Goal: Task Accomplishment & Management: Complete application form

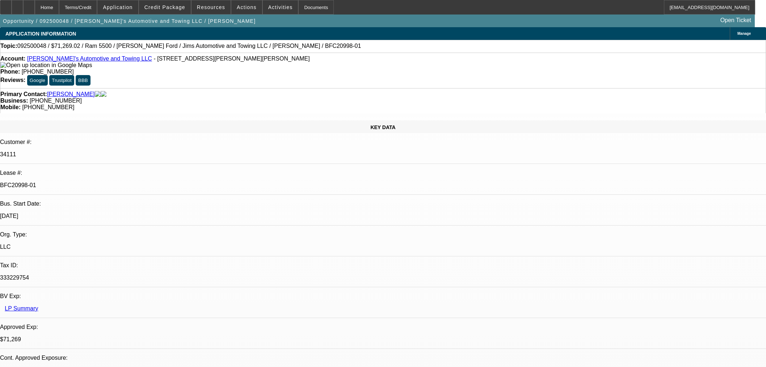
select select "0"
select select "3"
select select "0.1"
select select "4"
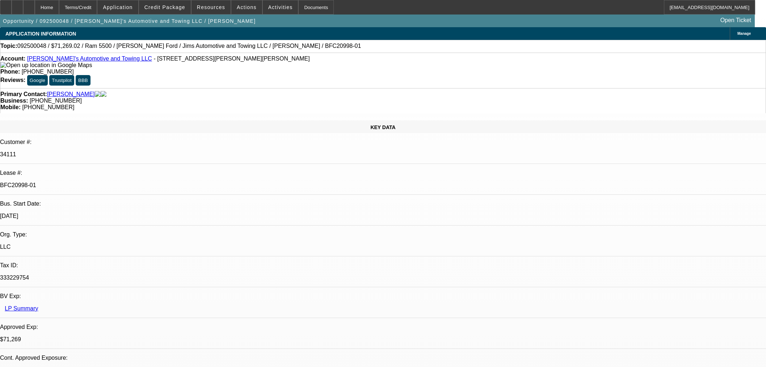
select select "0"
select select "3"
select select "0.1"
select select "4"
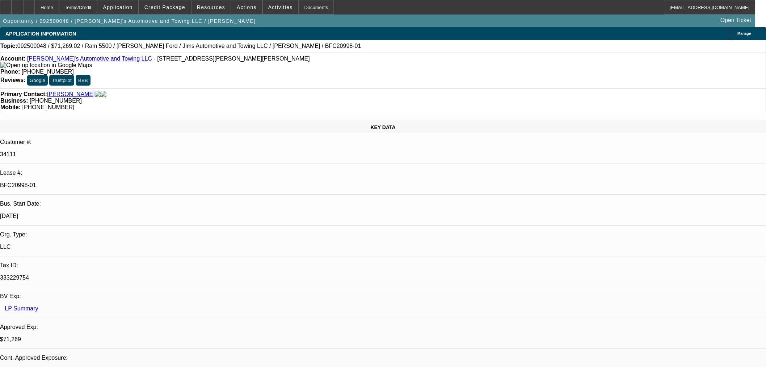
select select "0"
select select "3"
select select "0.1"
select select "4"
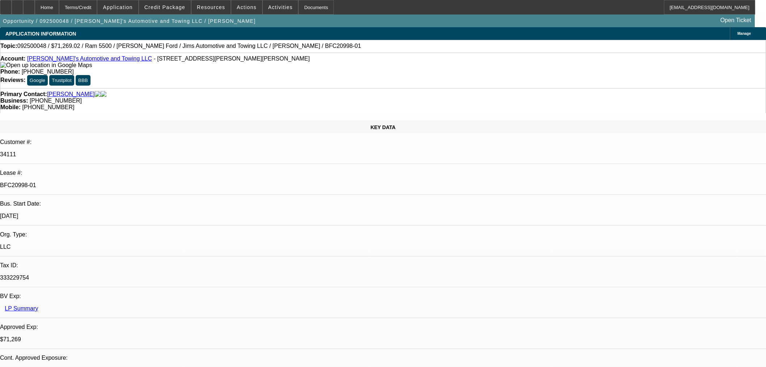
select select "0"
select select "0.1"
select select "4"
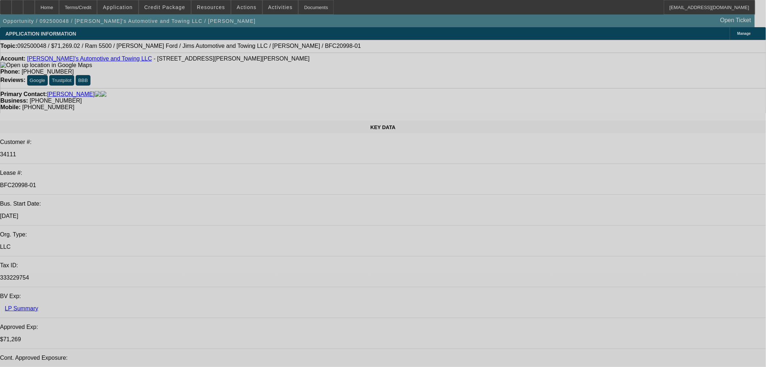
select select "0"
select select "3"
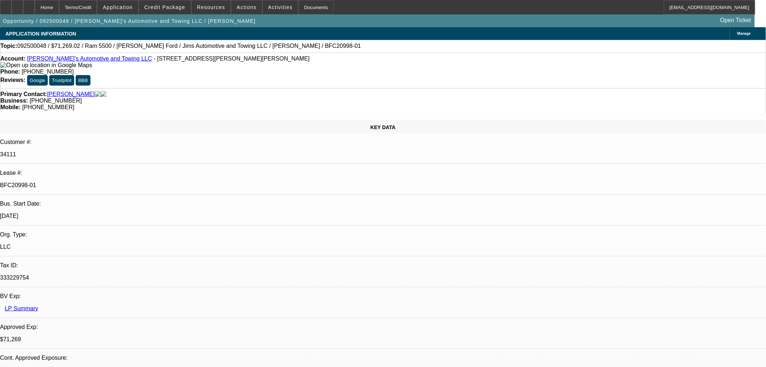
select select "0.1"
select select "4"
select select "0"
select select "3"
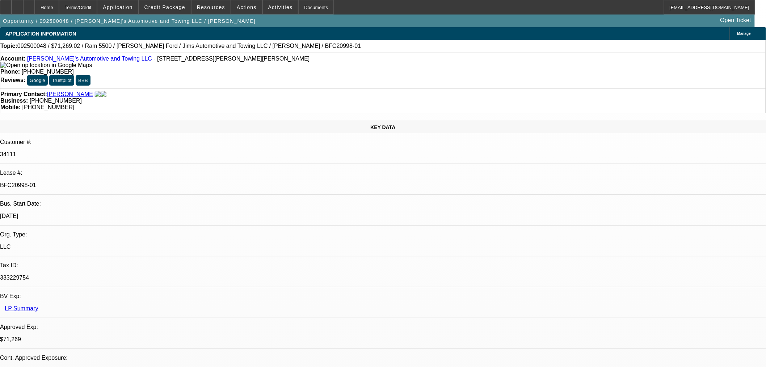
select select "0.1"
select select "4"
select select "0"
select select "3"
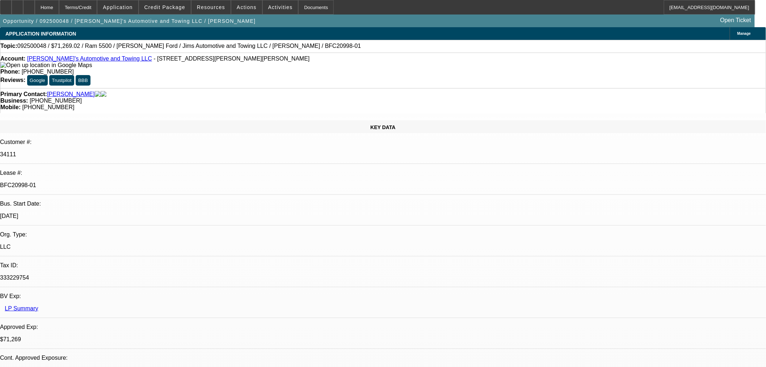
select select "0.1"
select select "4"
select select "0"
select select "0.1"
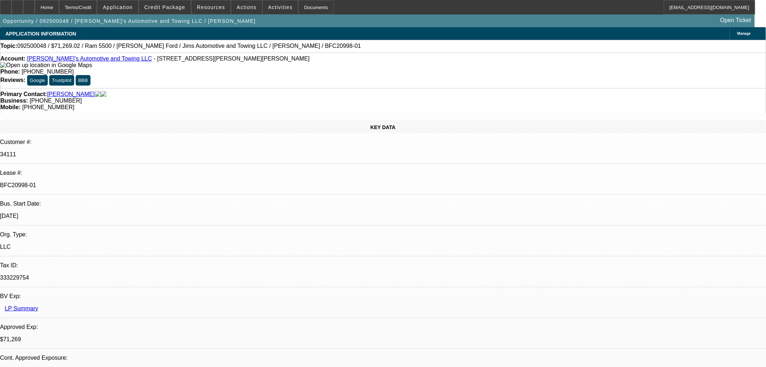
select select "4"
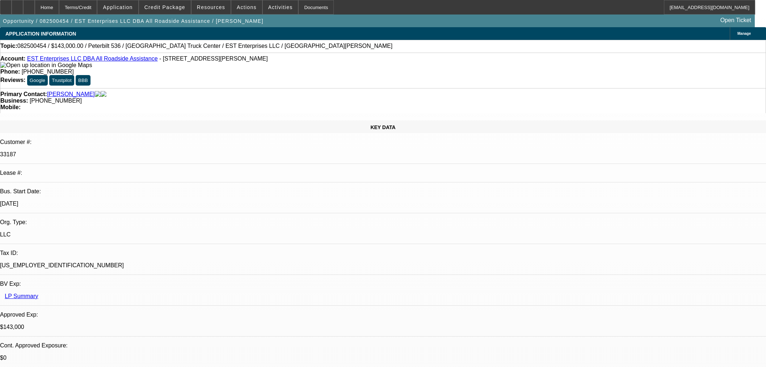
select select "0"
select select "2"
select select "0"
select select "6"
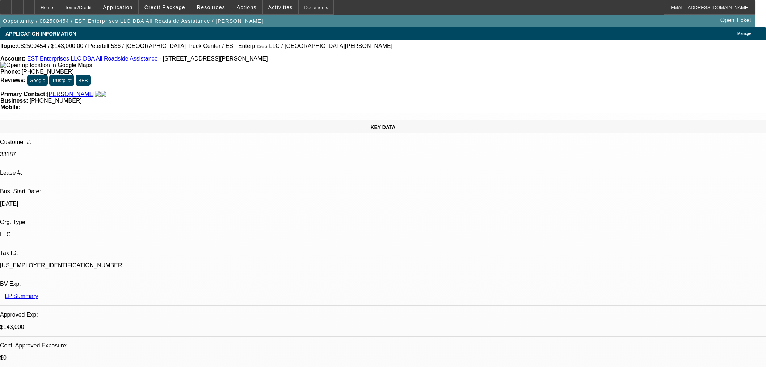
select select "0"
select select "2"
select select "0"
select select "6"
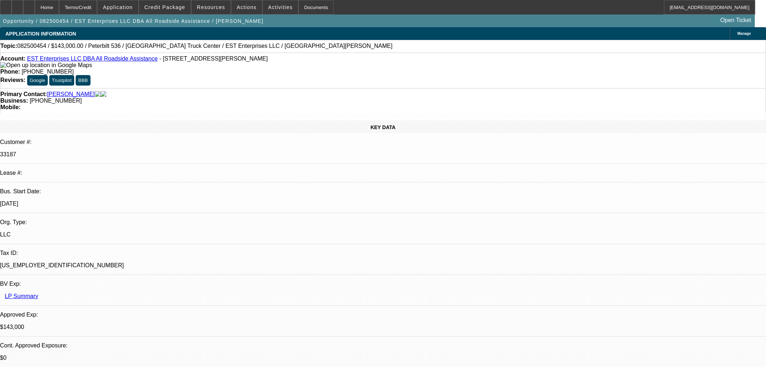
select select "0"
select select "2"
select select "0"
select select "6"
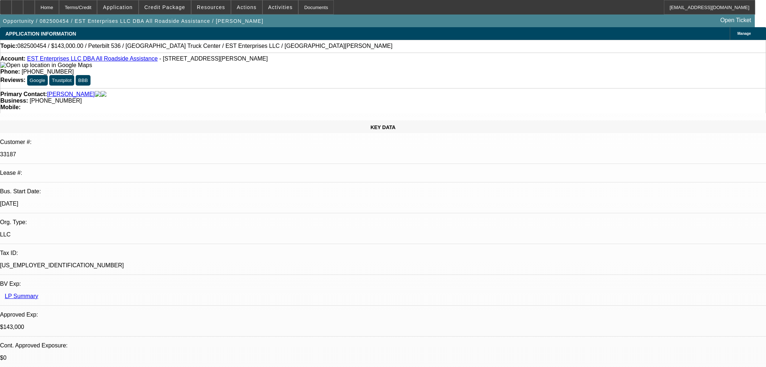
select select "0"
select select "2"
select select "0.1"
select select "4"
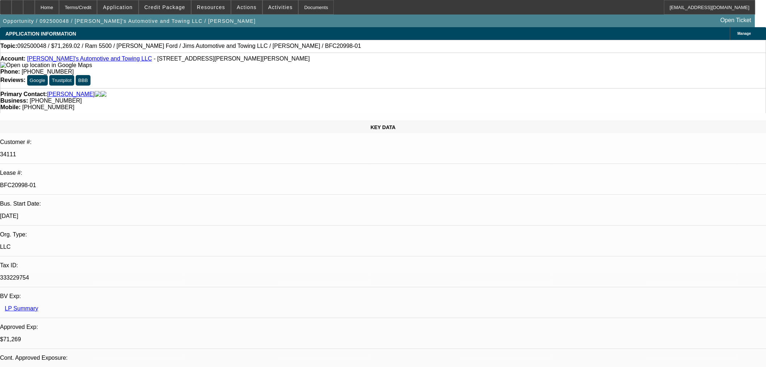
select select "0"
select select "3"
select select "0.1"
select select "4"
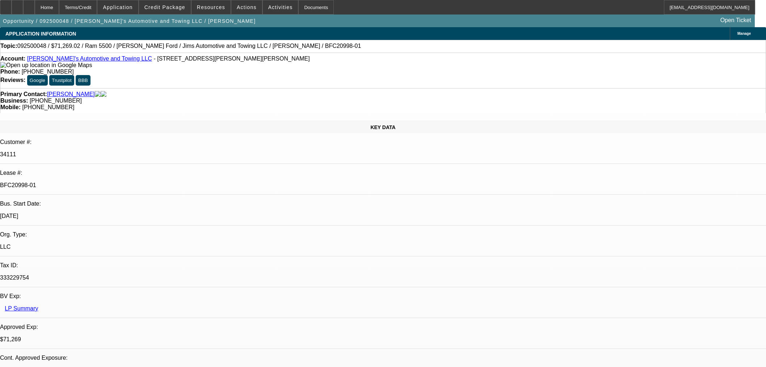
select select "0"
select select "3"
select select "0.1"
select select "4"
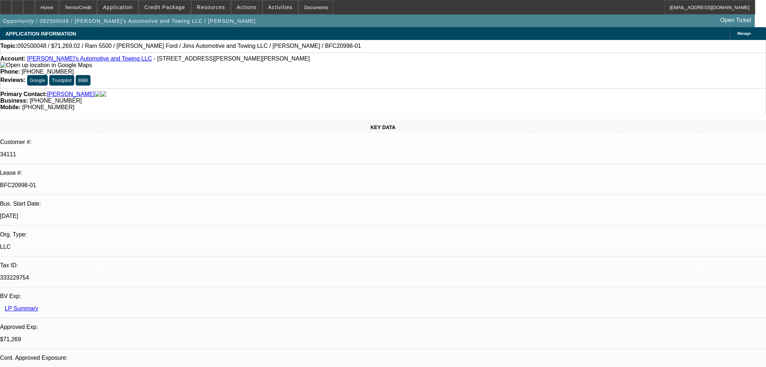
select select "0"
select select "3"
select select "0.1"
select select "4"
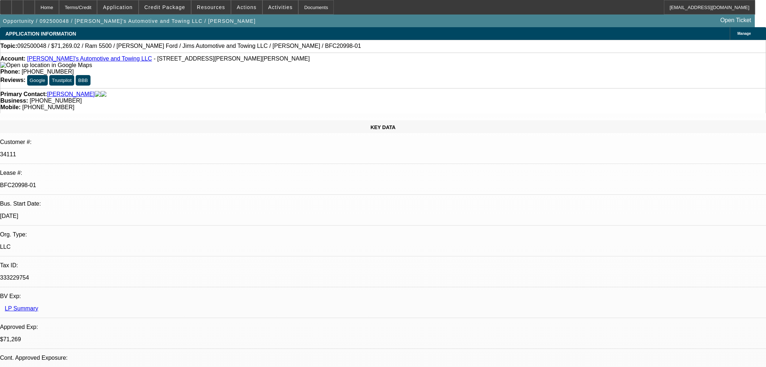
select select "0"
select select "0.1"
select select "4"
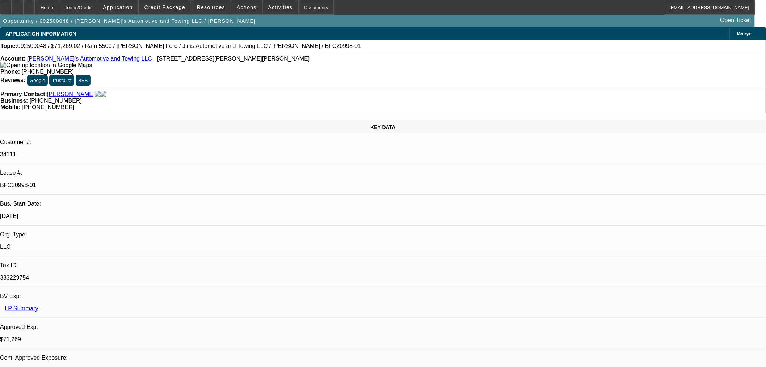
select select "0"
select select "3"
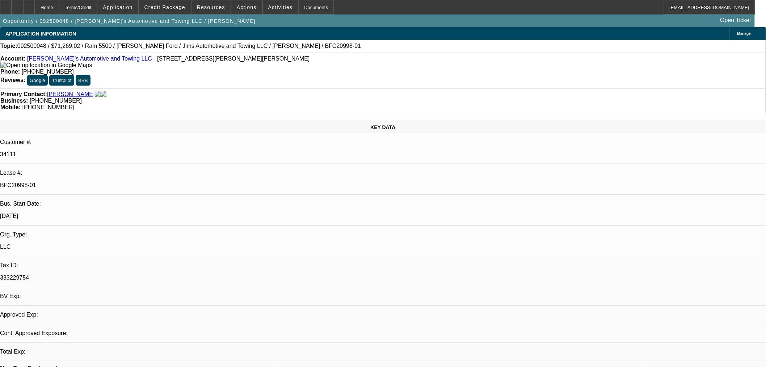
select select "0.1"
select select "4"
select select "0"
select select "3"
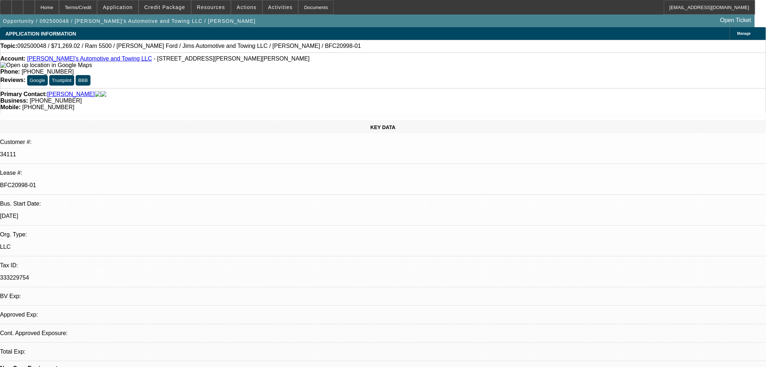
select select "0.1"
select select "4"
select select "0"
select select "3"
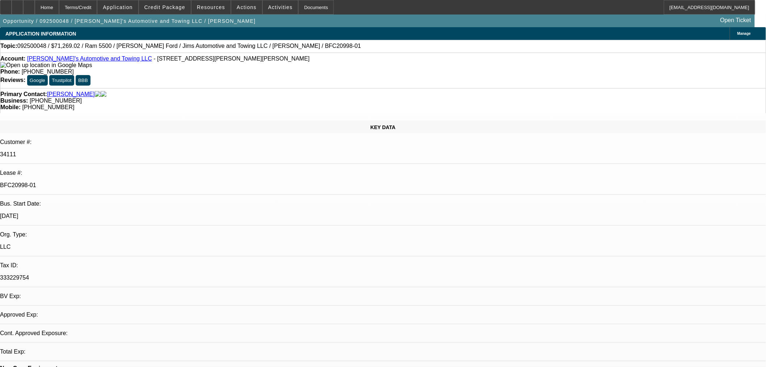
select select "0.1"
select select "4"
select select "0"
select select "0.1"
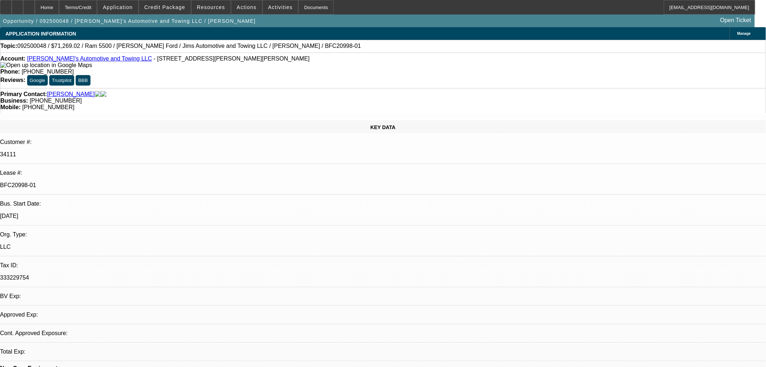
select select "4"
drag, startPoint x: 582, startPoint y: 173, endPoint x: 535, endPoint y: 175, distance: 47.1
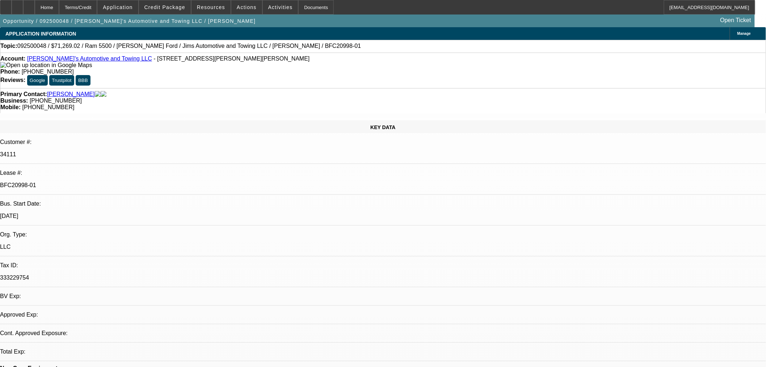
click at [162, 4] on span "Credit Package" at bounding box center [165, 7] width 41 height 6
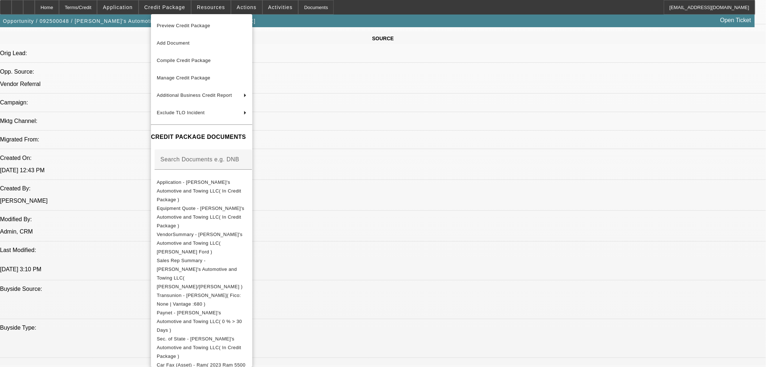
click at [418, 197] on div at bounding box center [383, 183] width 766 height 367
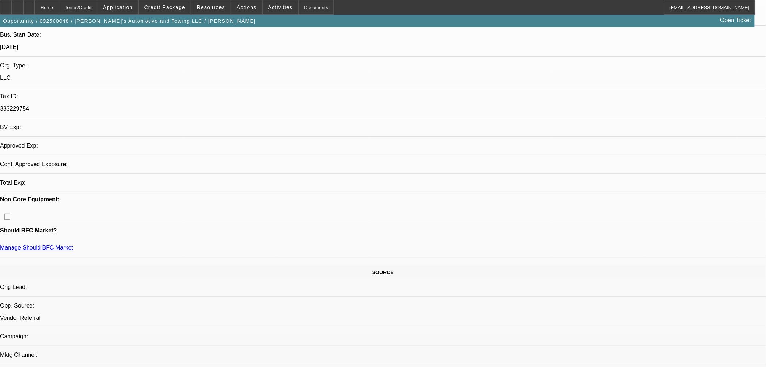
scroll to position [80, 0]
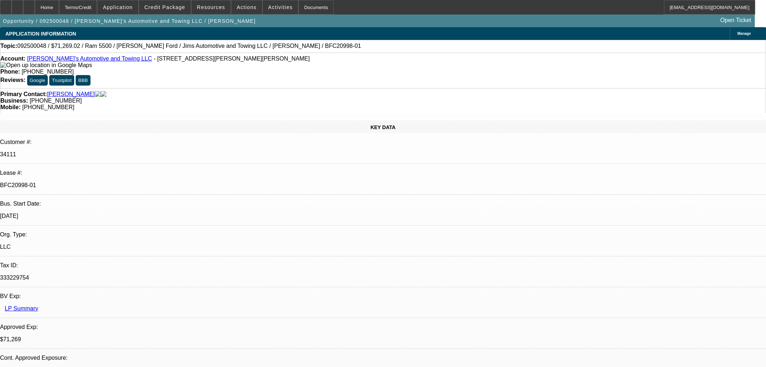
select select "0"
select select "3"
select select "0.1"
select select "4"
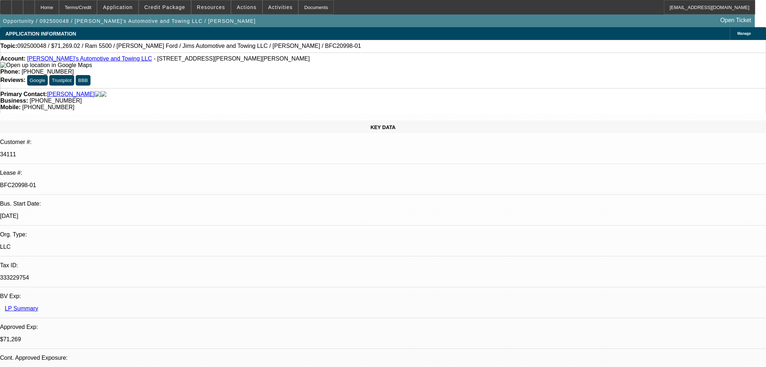
select select "0"
select select "3"
select select "0.1"
select select "4"
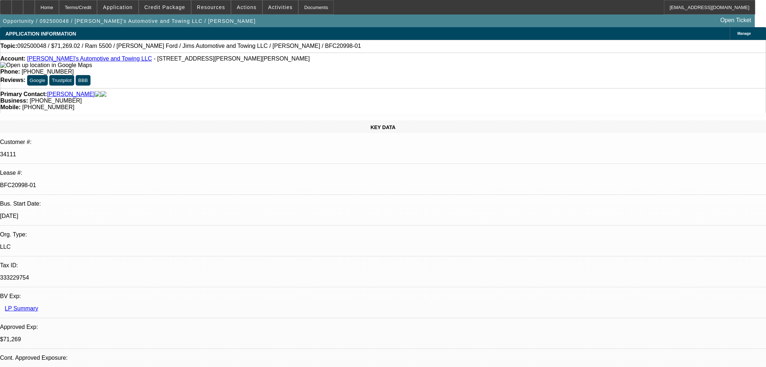
select select "0"
select select "3"
select select "0.1"
select select "4"
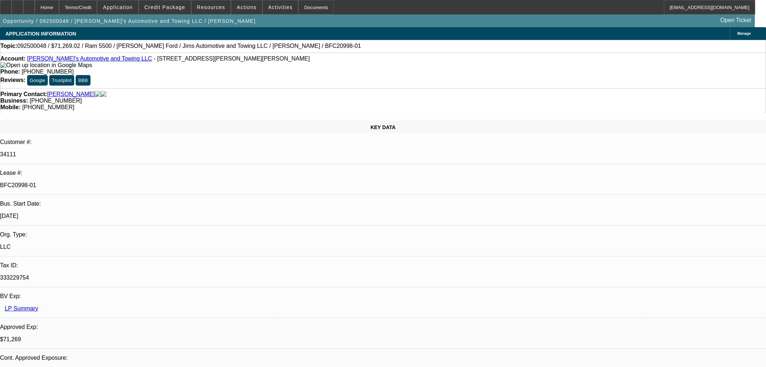
select select "0"
select select "0.1"
select select "4"
click at [35, 10] on div at bounding box center [29, 7] width 12 height 14
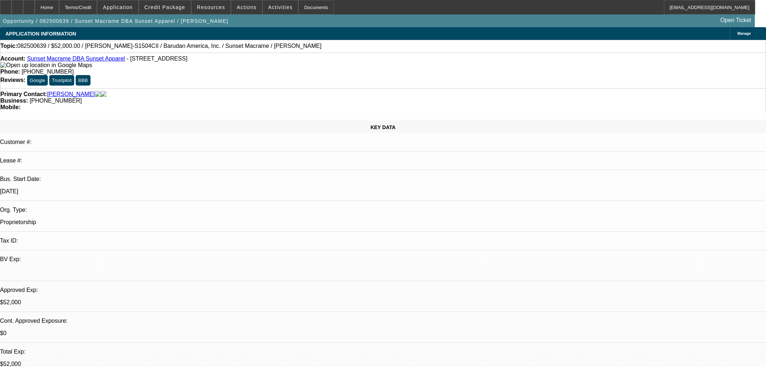
select select "0"
select select "2"
select select "0"
select select "6"
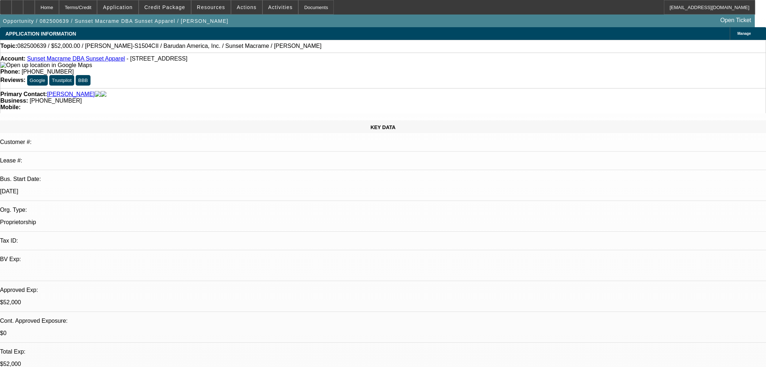
select select "0"
select select "2"
select select "0"
select select "6"
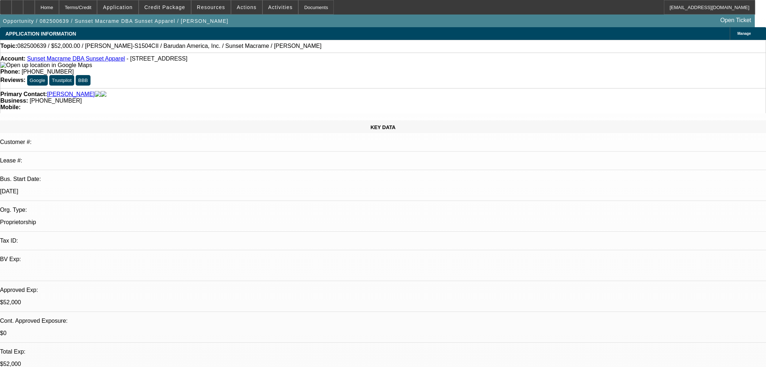
select select "0"
select select "2"
select select "0"
select select "6"
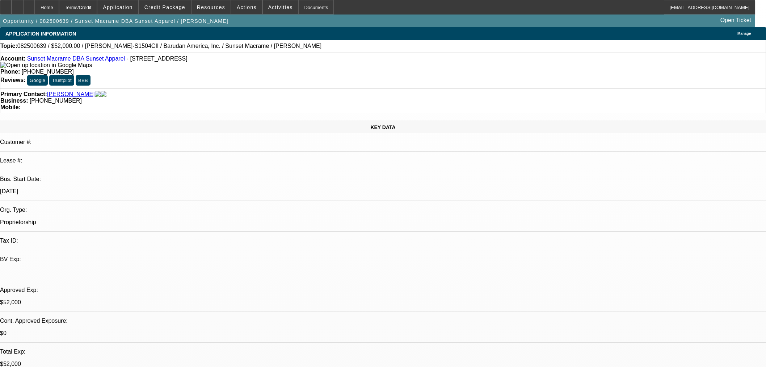
select select "0"
select select "2"
select select "0"
select select "6"
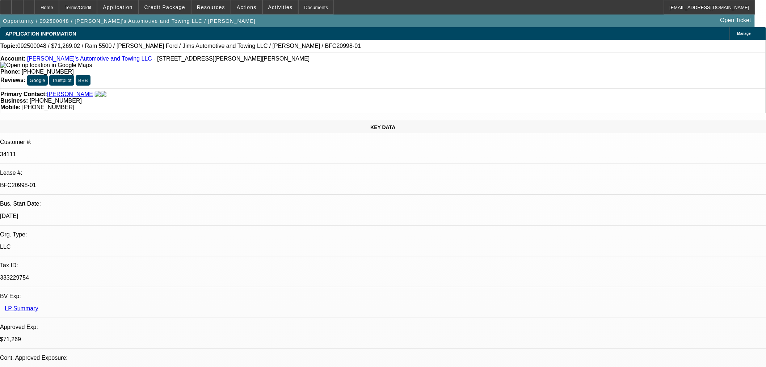
select select "0"
select select "3"
select select "0.1"
select select "4"
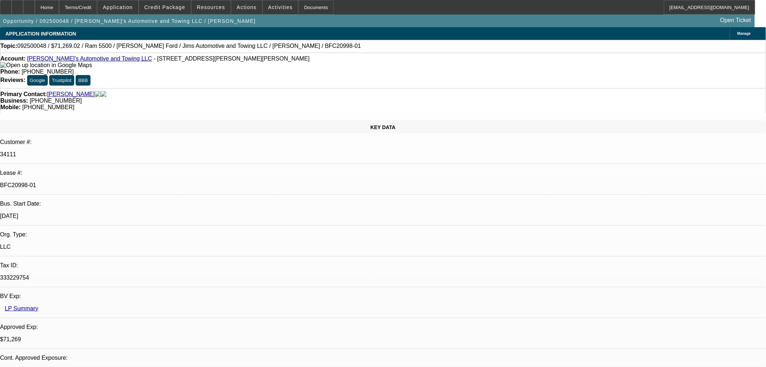
select select "0"
select select "3"
select select "0.1"
select select "4"
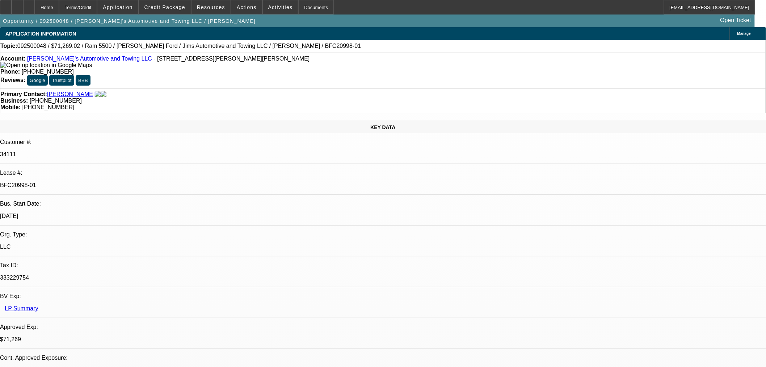
select select "0"
select select "3"
select select "0.1"
select select "4"
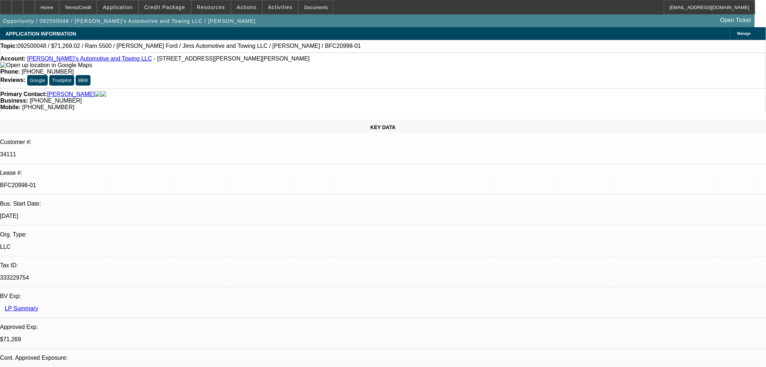
select select "0"
select select "0.1"
select select "4"
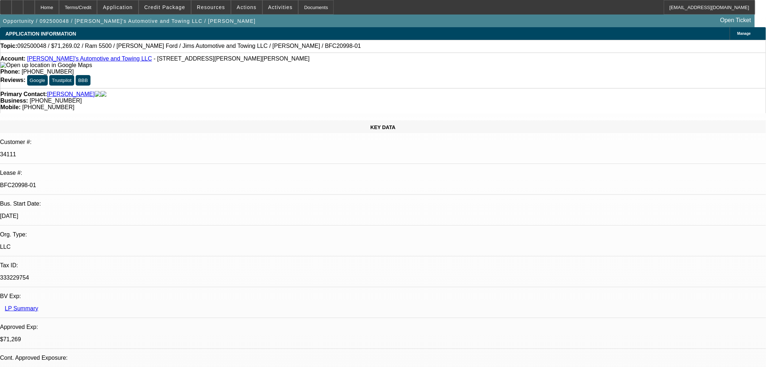
click at [35, 7] on div at bounding box center [29, 7] width 12 height 14
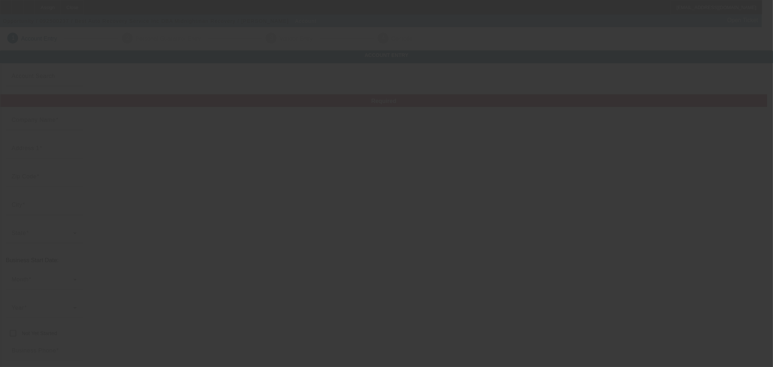
type input "Best Auto Recovery Service Inc"
type input "[STREET_ADDRESS][PERSON_NAME]"
type input "30052"
type input "[GEOGRAPHIC_DATA]"
type input "[PHONE_NUMBER]"
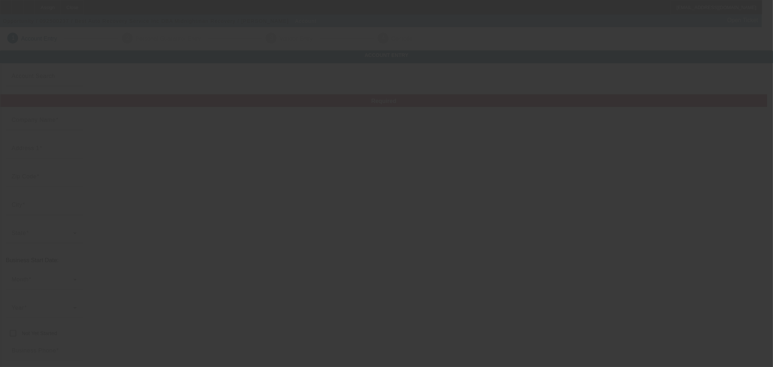
type input "[DATE]"
type input "Midnightman Recovery"
type input "Lot 77"
type input "[PERSON_NAME][EMAIL_ADDRESS][DOMAIN_NAME]"
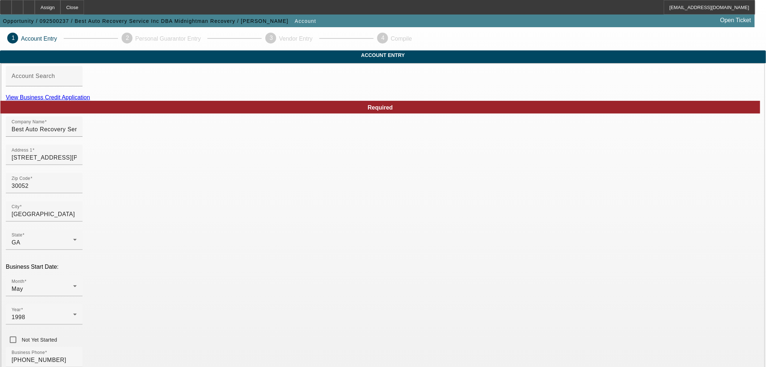
click at [83, 94] on div at bounding box center [44, 90] width 77 height 8
click at [90, 100] on link "View Business Credit Application" at bounding box center [48, 97] width 84 height 6
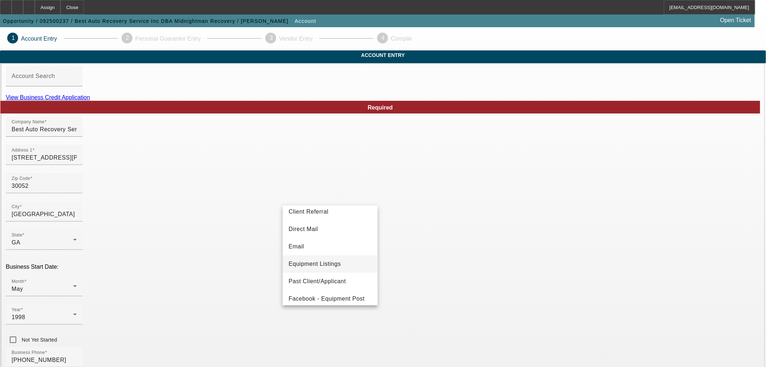
scroll to position [80, 0]
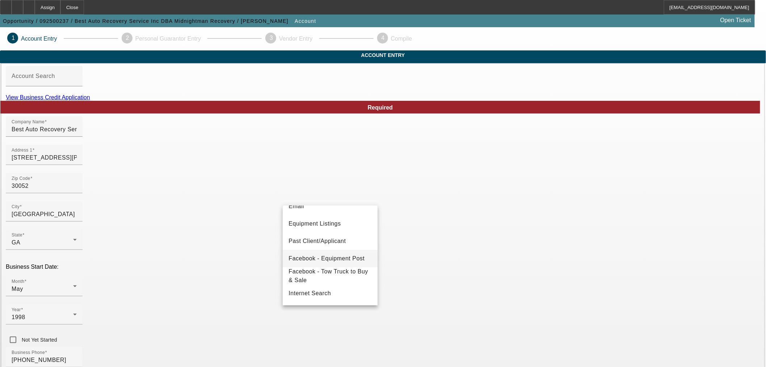
click at [329, 252] on mat-option "Facebook - Equipment Post" at bounding box center [330, 258] width 95 height 17
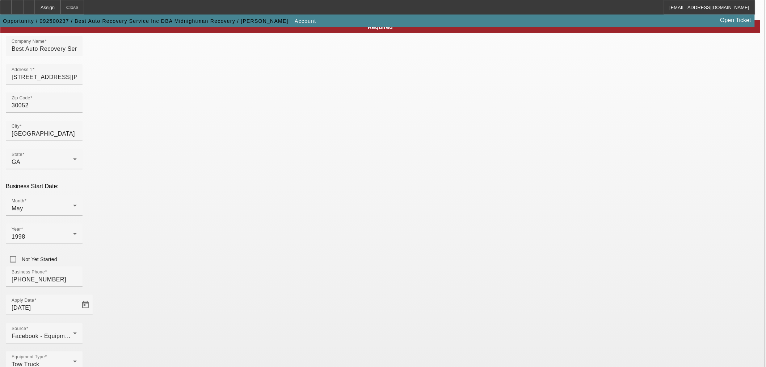
paste input "254-65-4969"
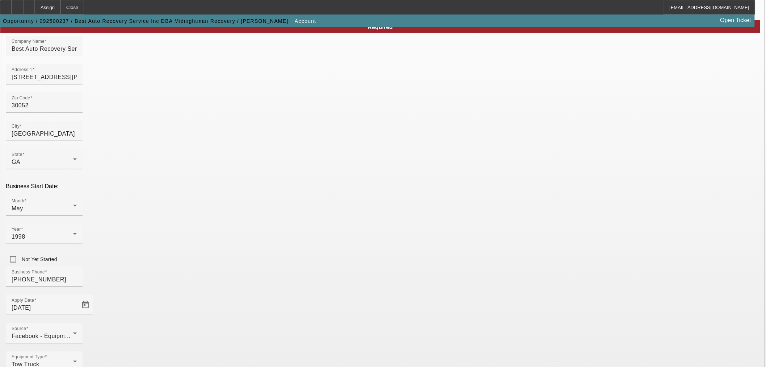
type input "254-65-4969"
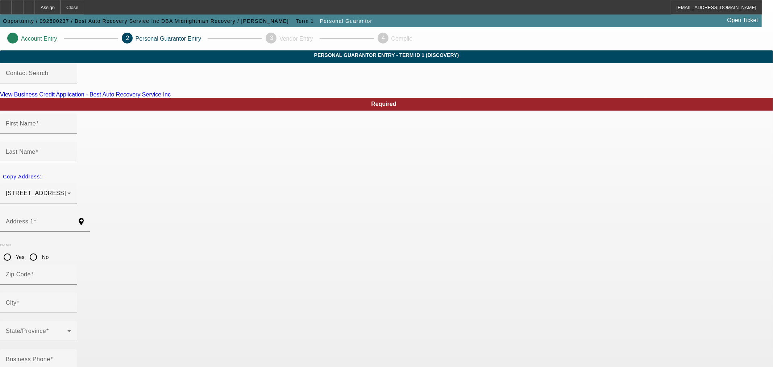
type input "[PERSON_NAME]"
type input "[STREET_ADDRESS]"
radio input "true"
type input "30016"
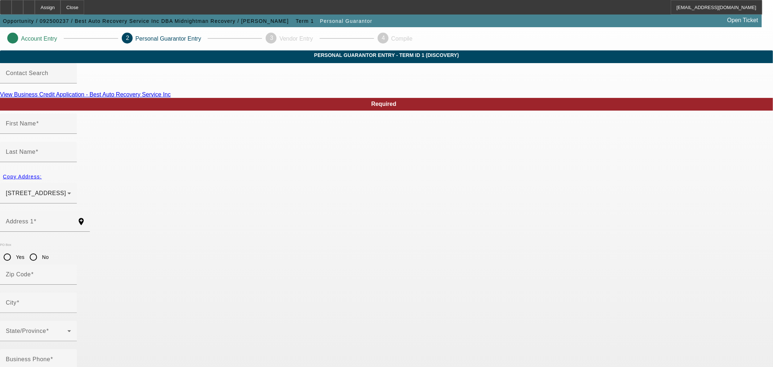
type input "[PERSON_NAME]"
type input "[PHONE_NUMBER]"
type input "100"
type input "254-65-4969"
type input "[PERSON_NAME][EMAIL_ADDRESS][DOMAIN_NAME]"
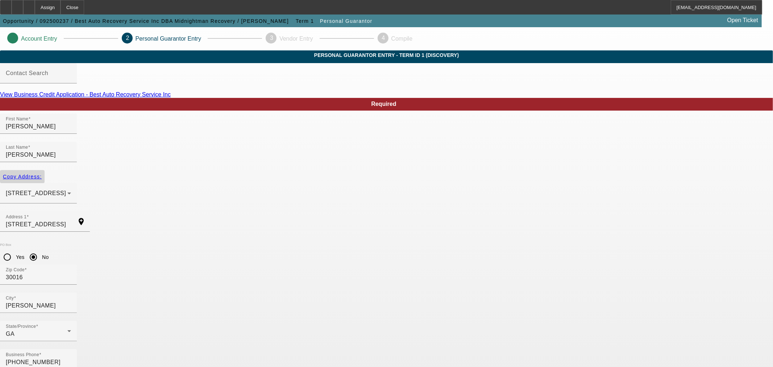
click at [45, 171] on span "button" at bounding box center [22, 176] width 45 height 17
radio input "false"
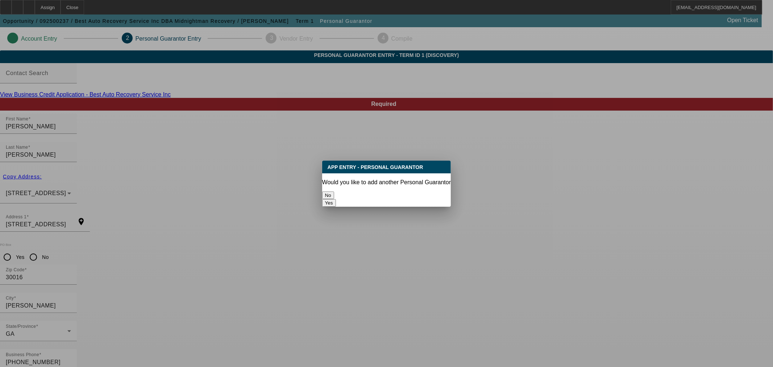
click at [334, 191] on button "No" at bounding box center [328, 195] width 12 height 8
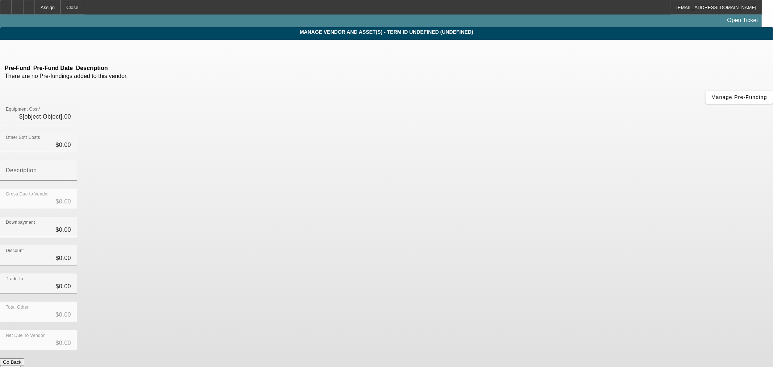
type input "$46,000.00"
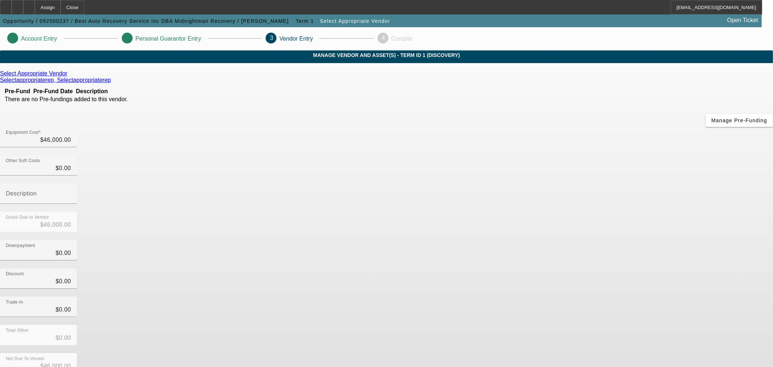
click at [69, 76] on icon at bounding box center [69, 73] width 0 height 6
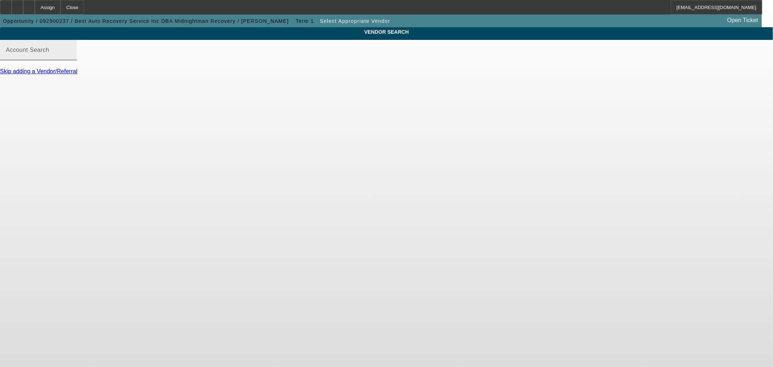
click at [71, 57] on input "Account Search" at bounding box center [38, 53] width 65 height 9
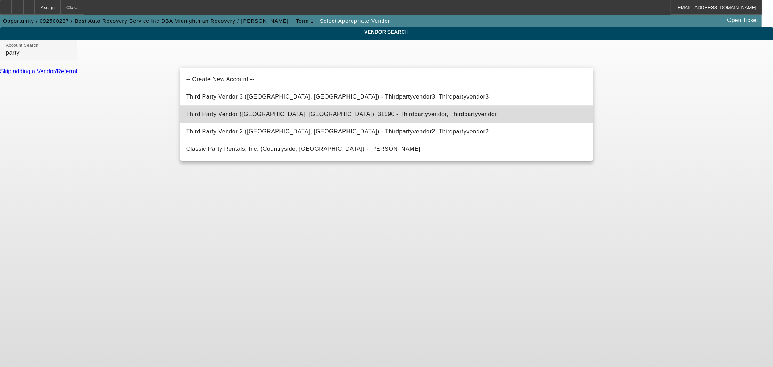
click at [322, 112] on span "Third Party Vendor ([GEOGRAPHIC_DATA], [GEOGRAPHIC_DATA])_31590 - Thirdpartyven…" at bounding box center [341, 114] width 310 height 6
type input "Third Party Vendor ([GEOGRAPHIC_DATA], [GEOGRAPHIC_DATA])_31590 - Thirdpartyven…"
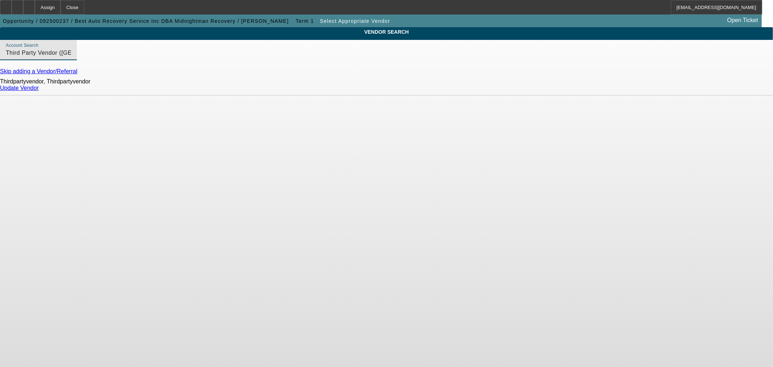
click at [39, 91] on link "Update Vendor" at bounding box center [19, 88] width 39 height 6
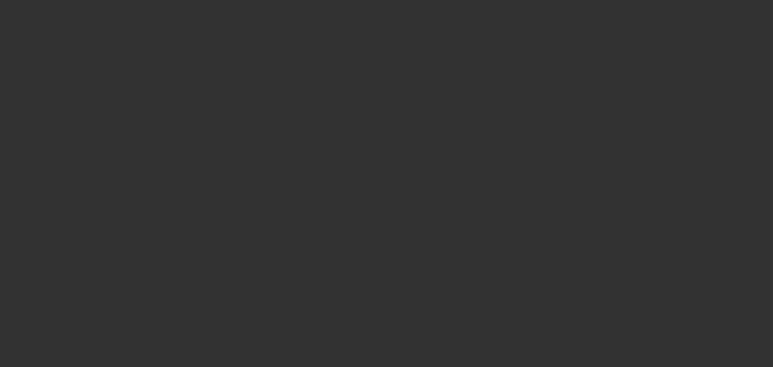
type input "$46,000.00"
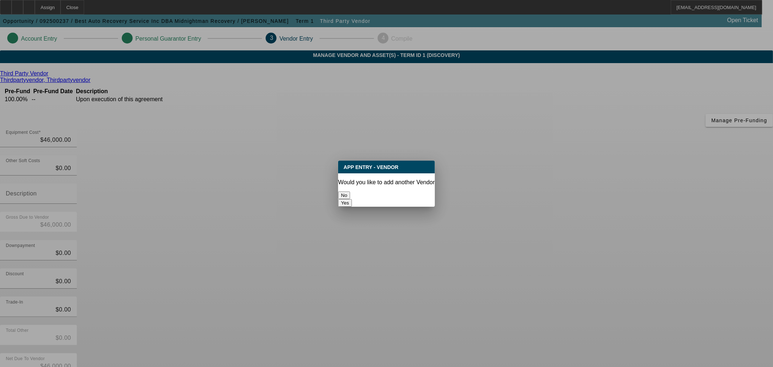
click at [350, 191] on button "No" at bounding box center [344, 195] width 12 height 8
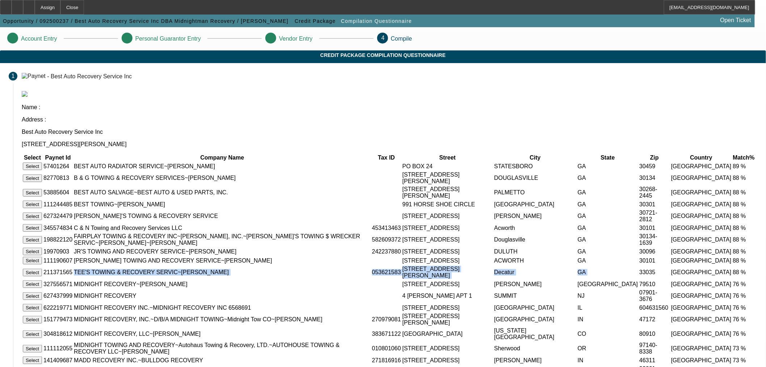
drag, startPoint x: 517, startPoint y: 274, endPoint x: 241, endPoint y: 273, distance: 276.0
click at [241, 273] on tr "Select 211371565 TEE'S TOWING & RECOVERY SERVIC~[PERSON_NAME] 053621583 [STREET…" at bounding box center [389, 272] width 735 height 14
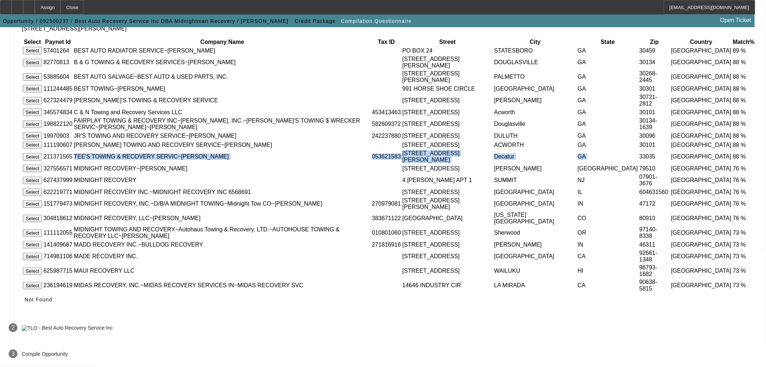
scroll to position [171, 0]
drag, startPoint x: 559, startPoint y: 306, endPoint x: 559, endPoint y: 301, distance: 5.1
click at [55, 305] on span at bounding box center [39, 299] width 34 height 17
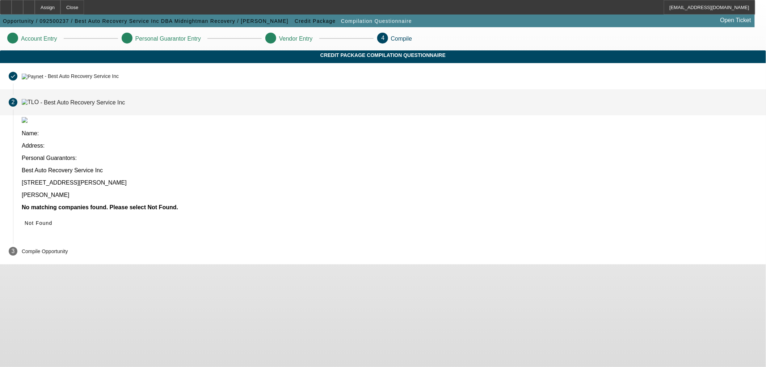
scroll to position [0, 0]
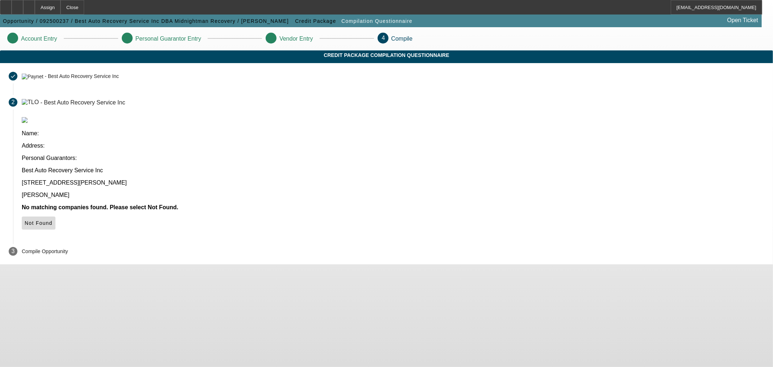
drag, startPoint x: 567, startPoint y: 166, endPoint x: 563, endPoint y: 166, distance: 4.4
click at [25, 220] on icon at bounding box center [25, 223] width 0 height 6
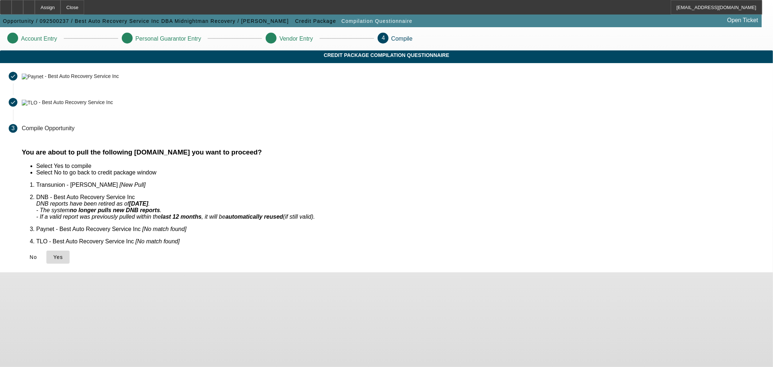
click at [63, 254] on span "Yes" at bounding box center [58, 257] width 10 height 6
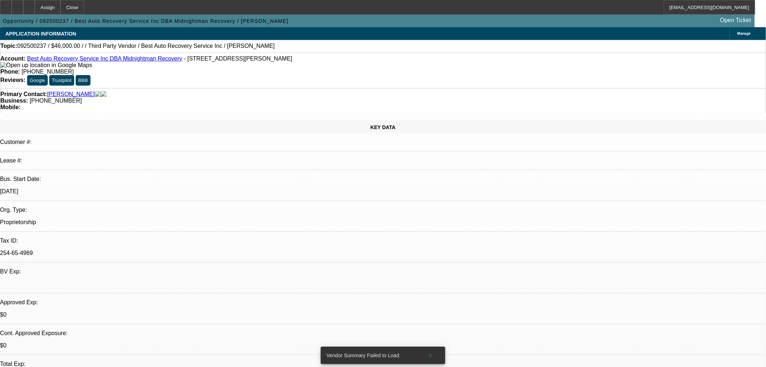
select select "0"
select select "2"
select select "0.1"
select select "4"
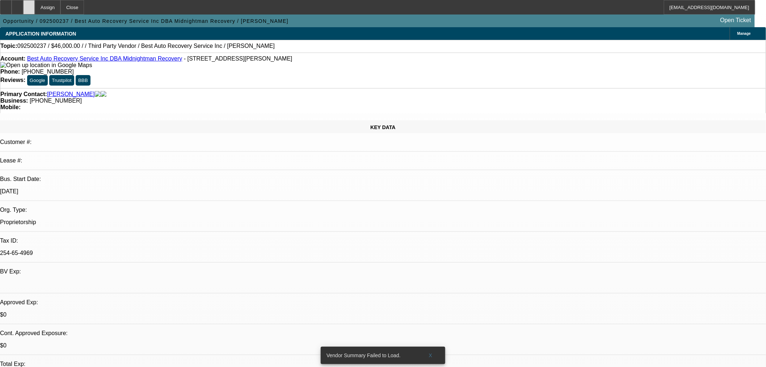
click at [35, 12] on div at bounding box center [29, 7] width 12 height 14
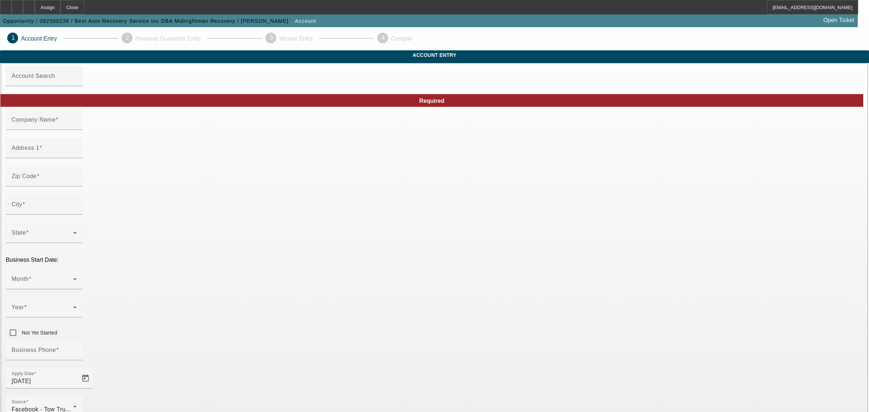
type input "Best Auto Recovery Service Inc"
type input "[STREET_ADDRESS][PERSON_NAME]"
type input "30052"
type input "[GEOGRAPHIC_DATA]"
type input "[PHONE_NUMBER]"
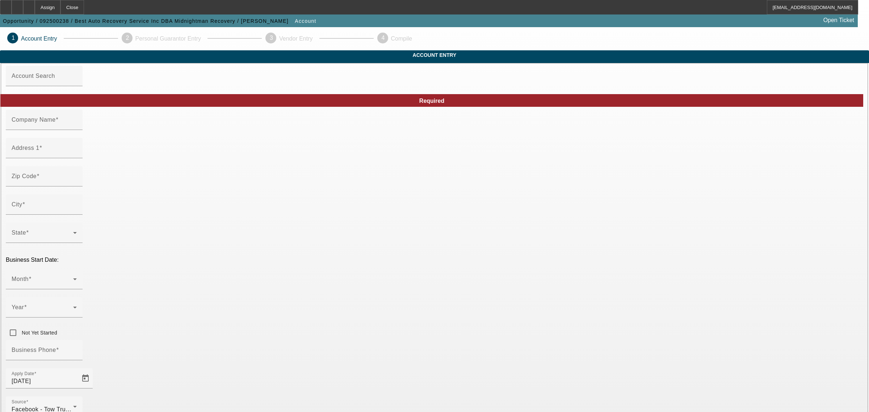
type input "Midnightman Recovery"
type input "Lot 77"
type input "[PERSON_NAME][EMAIL_ADDRESS][DOMAIN_NAME]"
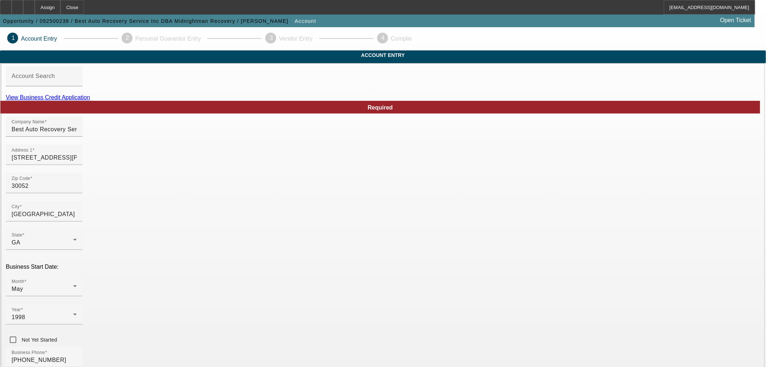
click at [90, 100] on link "View Business Credit Application" at bounding box center [48, 97] width 84 height 6
click at [84, 9] on div "Close" at bounding box center [72, 7] width 24 height 14
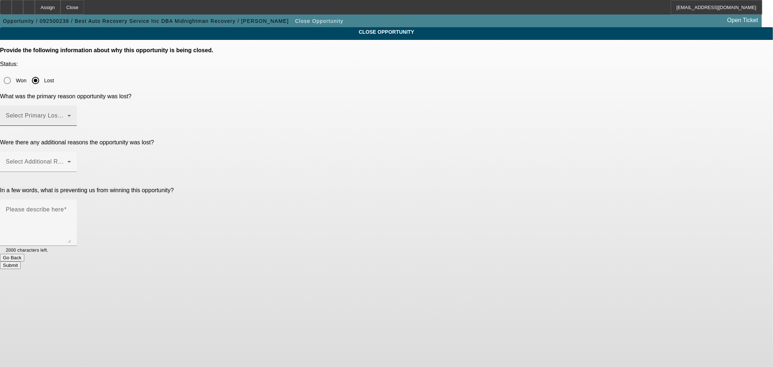
click at [71, 105] on div "Select Primary Lost Reason" at bounding box center [38, 115] width 65 height 20
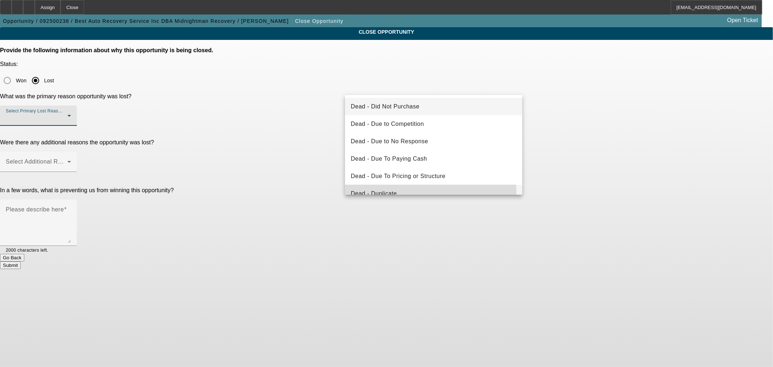
drag, startPoint x: 402, startPoint y: 192, endPoint x: 404, endPoint y: 124, distance: 67.8
click at [401, 192] on mat-option "Dead - Duplicate" at bounding box center [433, 193] width 177 height 17
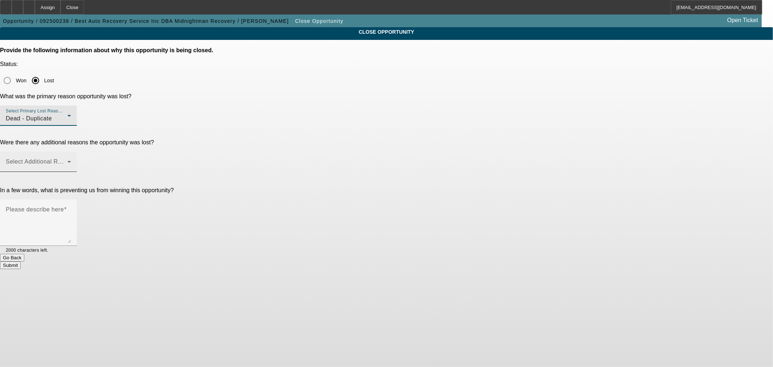
click at [67, 160] on span at bounding box center [37, 164] width 62 height 9
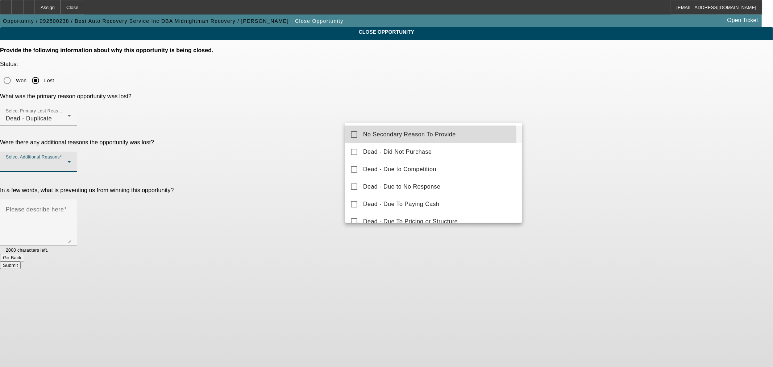
click at [400, 138] on span "No Secondary Reason To Provide" at bounding box center [409, 134] width 93 height 9
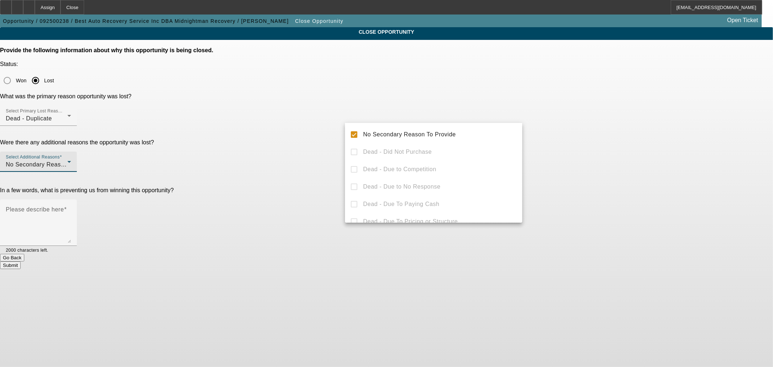
drag, startPoint x: 316, startPoint y: 133, endPoint x: 323, endPoint y: 134, distance: 7.0
click at [320, 133] on div at bounding box center [386, 183] width 773 height 367
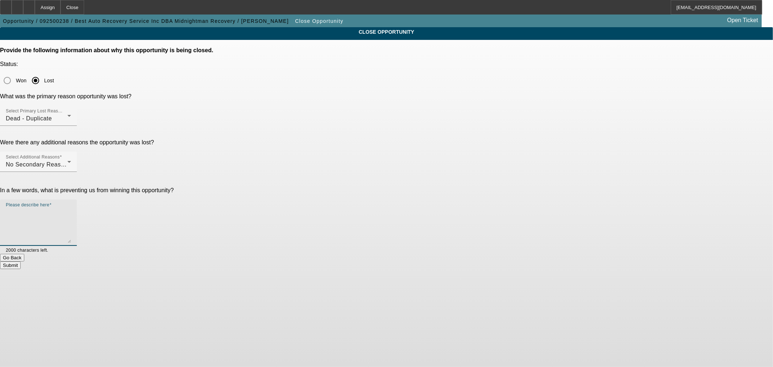
drag, startPoint x: 398, startPoint y: 149, endPoint x: 393, endPoint y: 149, distance: 5.8
click at [71, 208] on textarea "Please describe here" at bounding box center [38, 225] width 65 height 35
type textarea "D"
click at [21, 261] on button "Submit" at bounding box center [10, 265] width 21 height 8
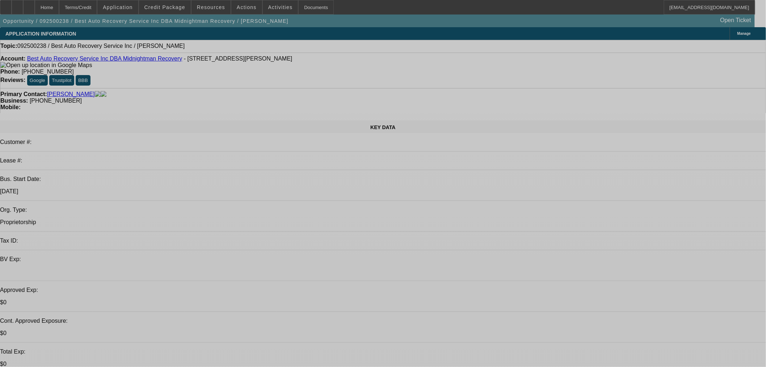
select select "0"
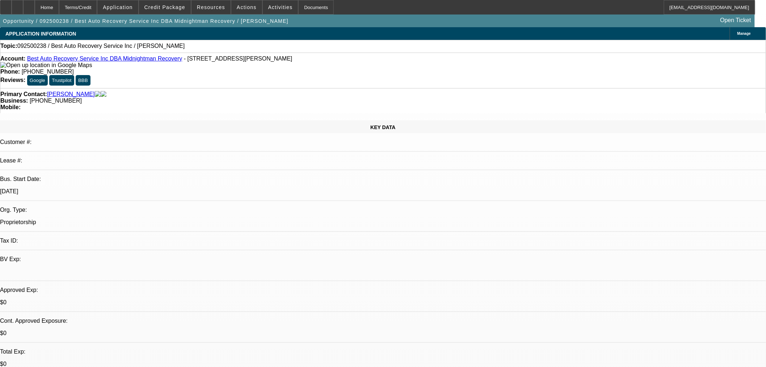
select select "2"
select select "0.1"
select select "4"
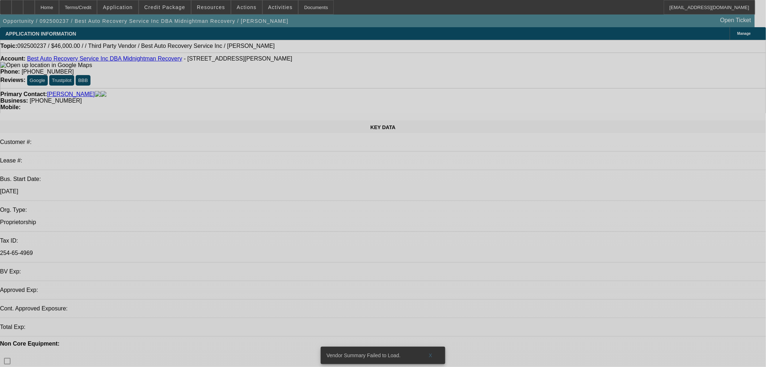
select select "0"
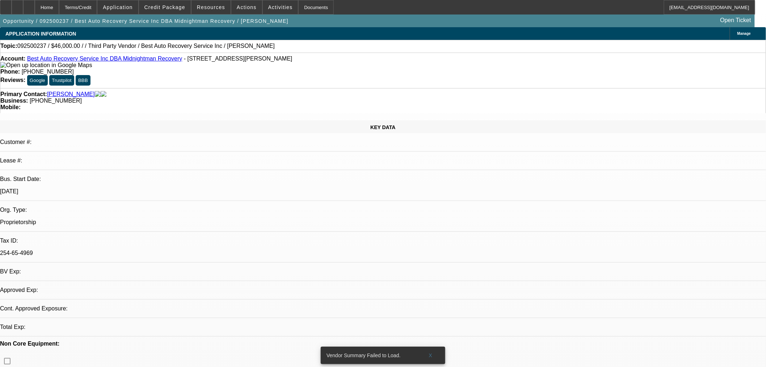
select select "2"
select select "0.1"
select select "4"
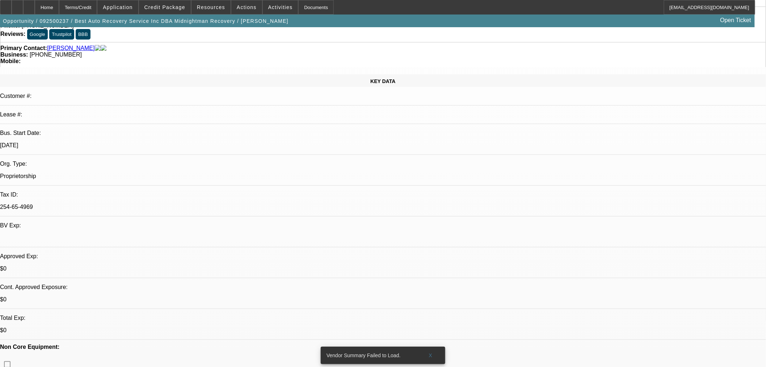
scroll to position [0, 0]
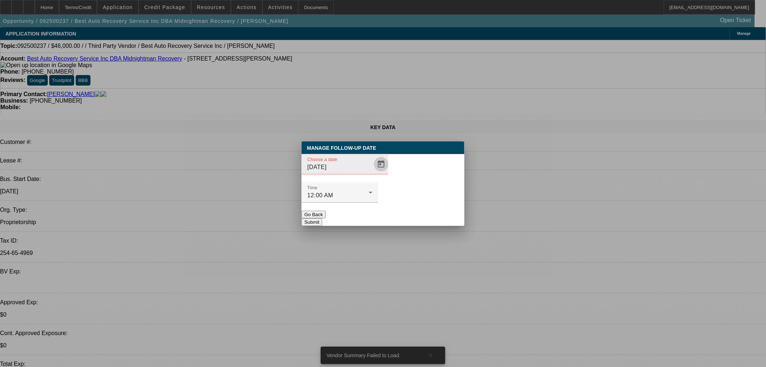
click at [377, 173] on span "Open calendar" at bounding box center [381, 163] width 17 height 17
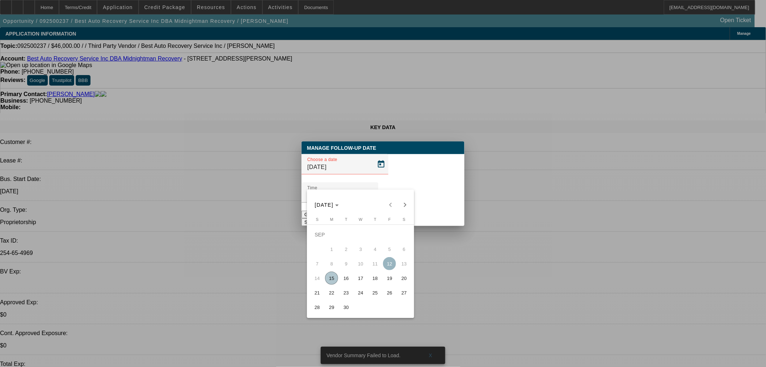
drag, startPoint x: 343, startPoint y: 275, endPoint x: 383, endPoint y: 216, distance: 71.4
click at [345, 270] on tbody "[DATE] 2 3 4 5 6 7 8 9 10 11 12 13 14 15 16 17 18 19 20 21 22 23 24 25 26 27 28…" at bounding box center [360, 270] width 101 height 87
click at [343, 280] on span "16" at bounding box center [346, 277] width 13 height 13
type input "[DATE]"
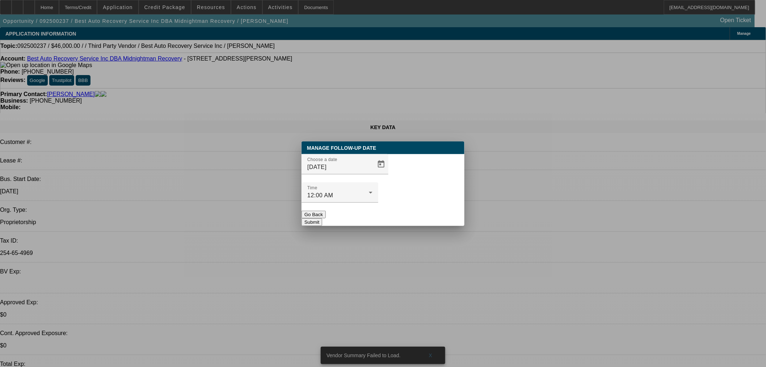
click at [322, 218] on button "Submit" at bounding box center [312, 222] width 21 height 8
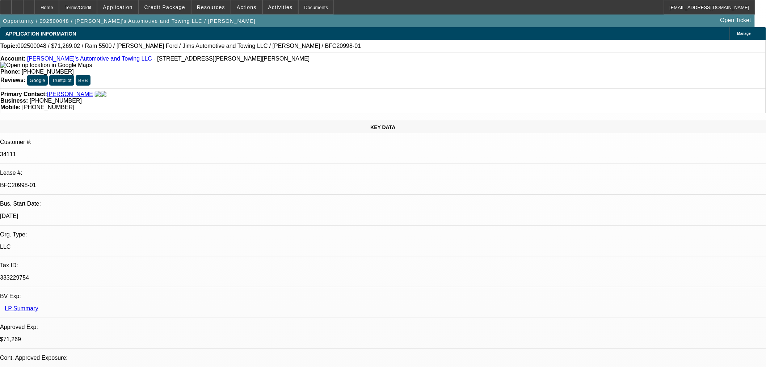
select select "0"
select select "0.1"
select select "0"
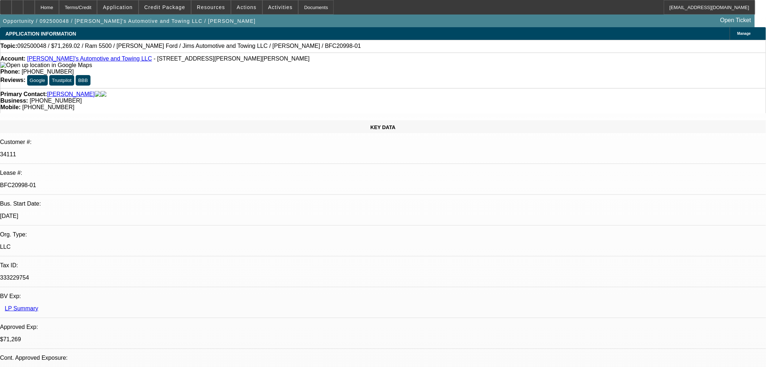
select select "0.1"
select select "0"
select select "0.1"
select select "0"
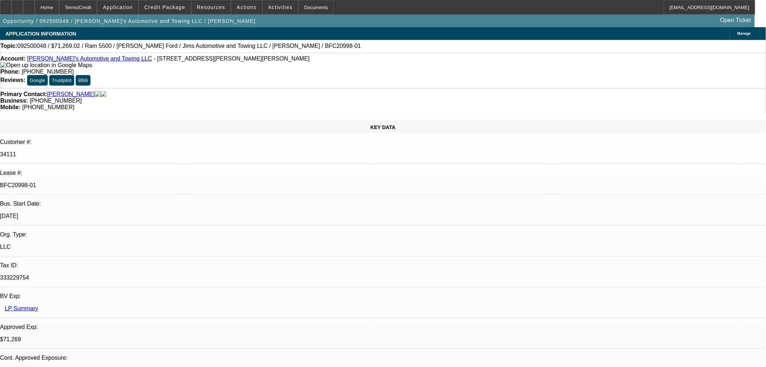
select select "0"
select select "0.1"
select select "1"
select select "3"
select select "4"
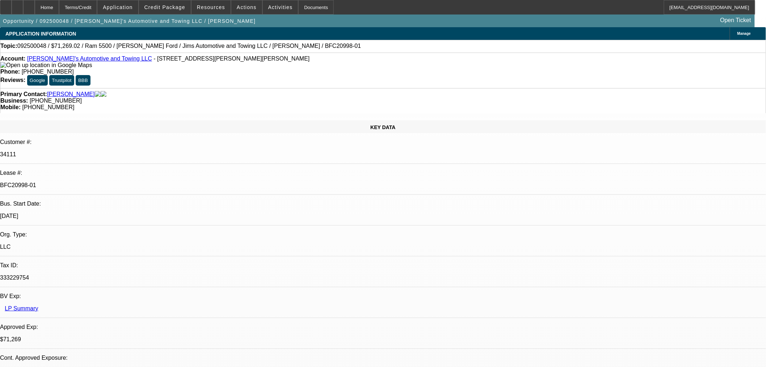
select select "1"
select select "3"
select select "4"
select select "1"
select select "3"
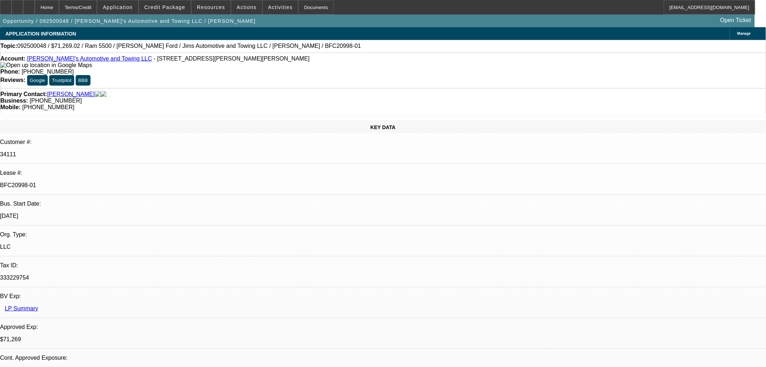
select select "4"
select select "1"
select select "4"
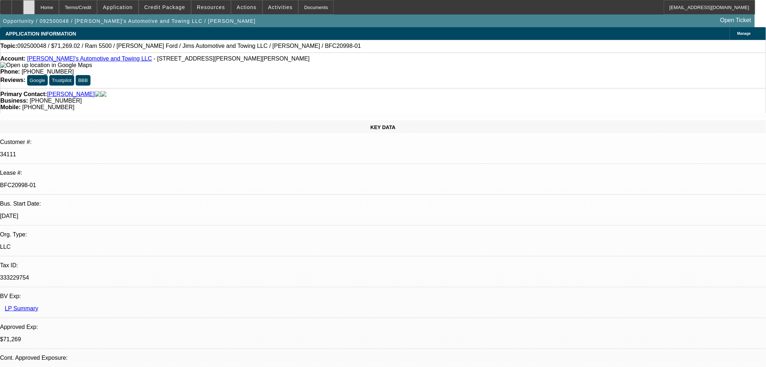
click at [35, 5] on div at bounding box center [29, 7] width 12 height 14
select select "0"
select select "3"
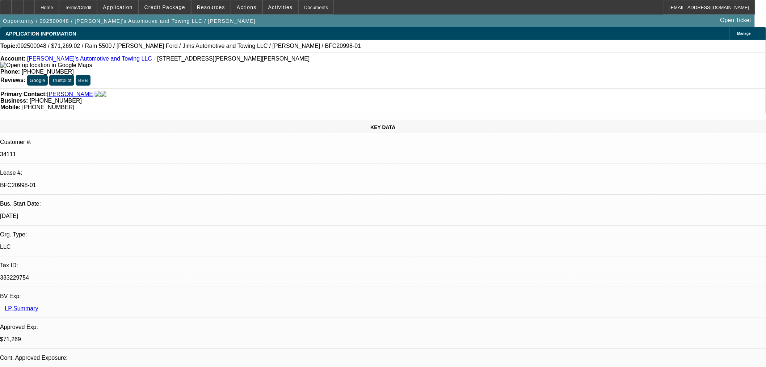
select select "0.1"
select select "0"
select select "3"
select select "0.1"
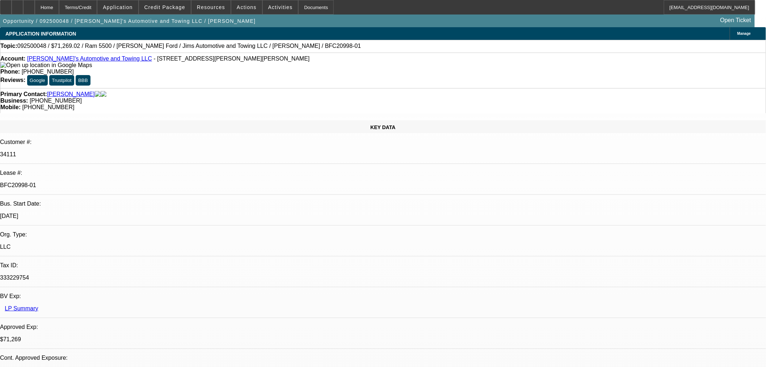
select select "0"
select select "3"
select select "0.1"
select select "0"
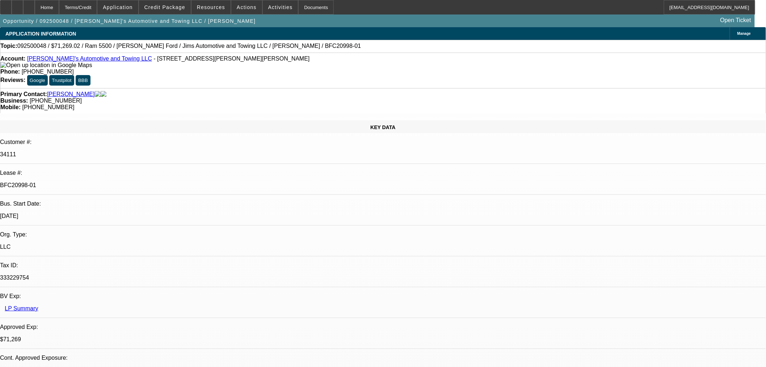
select select "0"
select select "0.1"
select select "4"
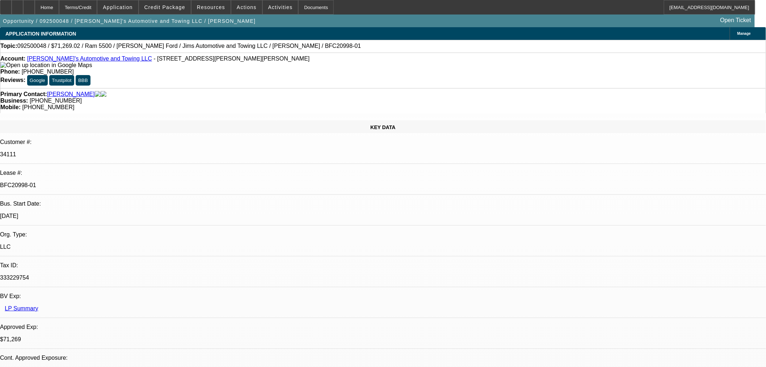
select select "4"
click at [29, 5] on icon at bounding box center [29, 5] width 0 height 0
select select "0"
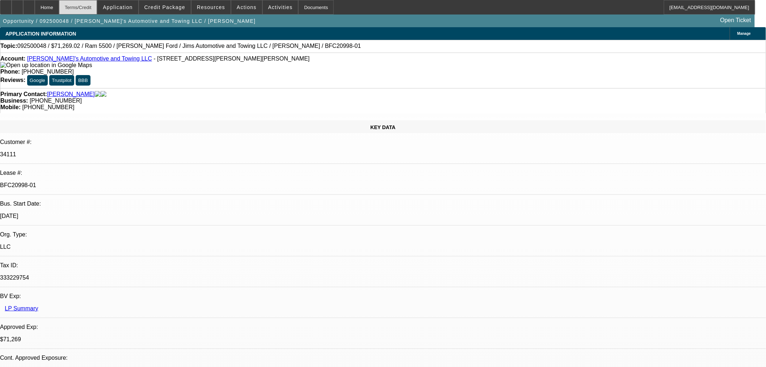
select select "3"
select select "0.1"
select select "4"
select select "0"
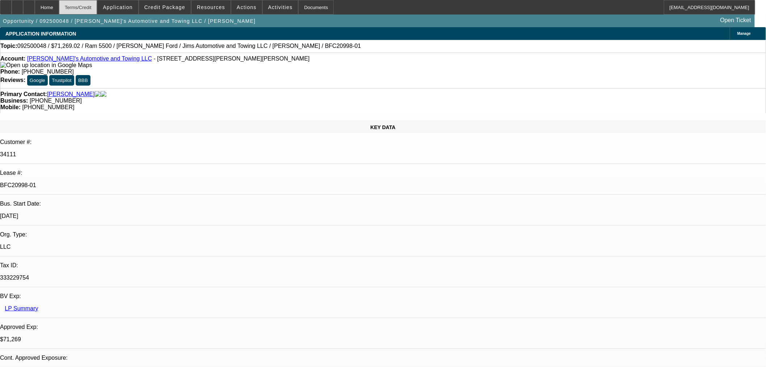
select select "3"
select select "0.1"
select select "4"
select select "0"
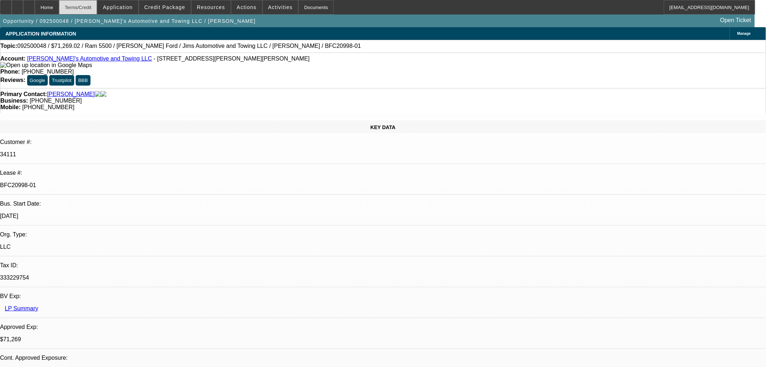
select select "3"
select select "0.1"
select select "4"
select select "0"
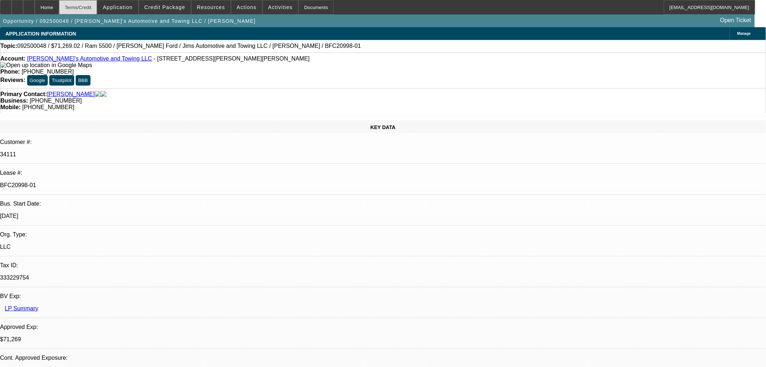
select select "0.1"
select select "4"
